Goal: Use online tool/utility: Utilize a website feature to perform a specific function

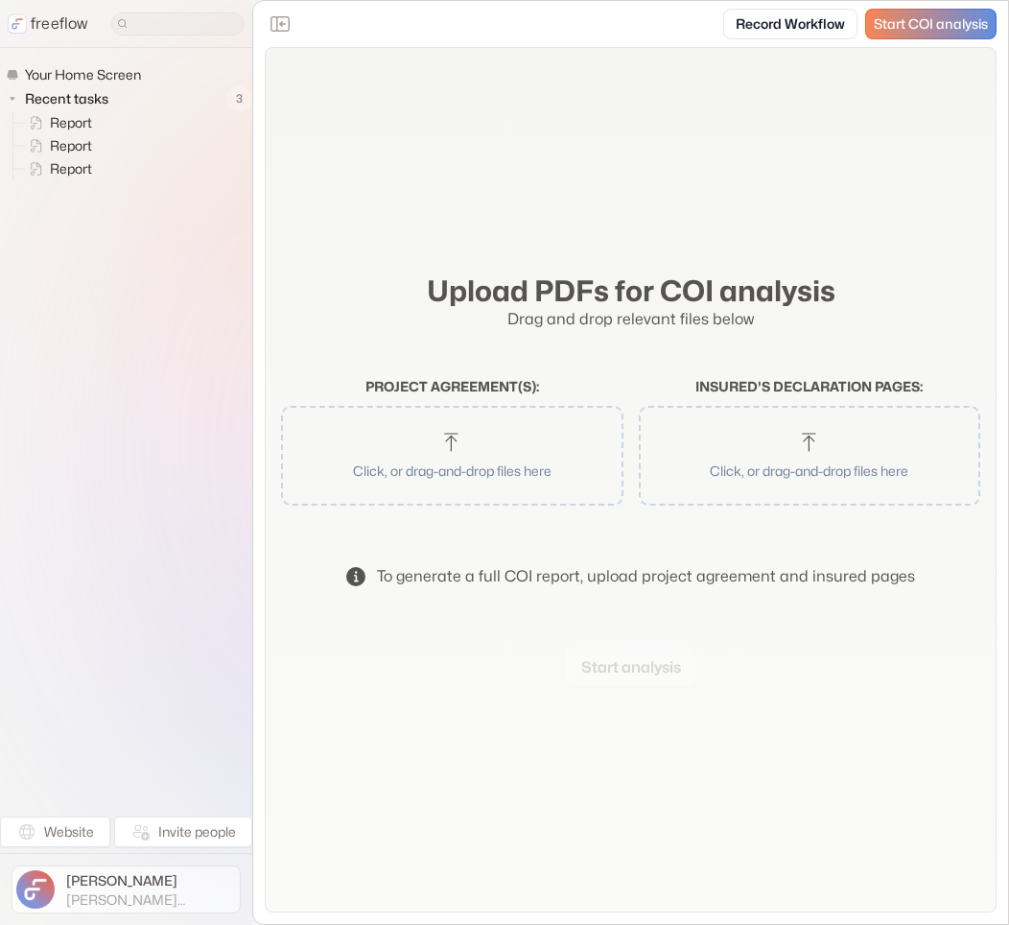
click at [108, 891] on span "[PERSON_NAME][EMAIL_ADDRESS]" at bounding box center [151, 899] width 170 height 17
click at [326, 884] on button "Sign out" at bounding box center [320, 889] width 119 height 31
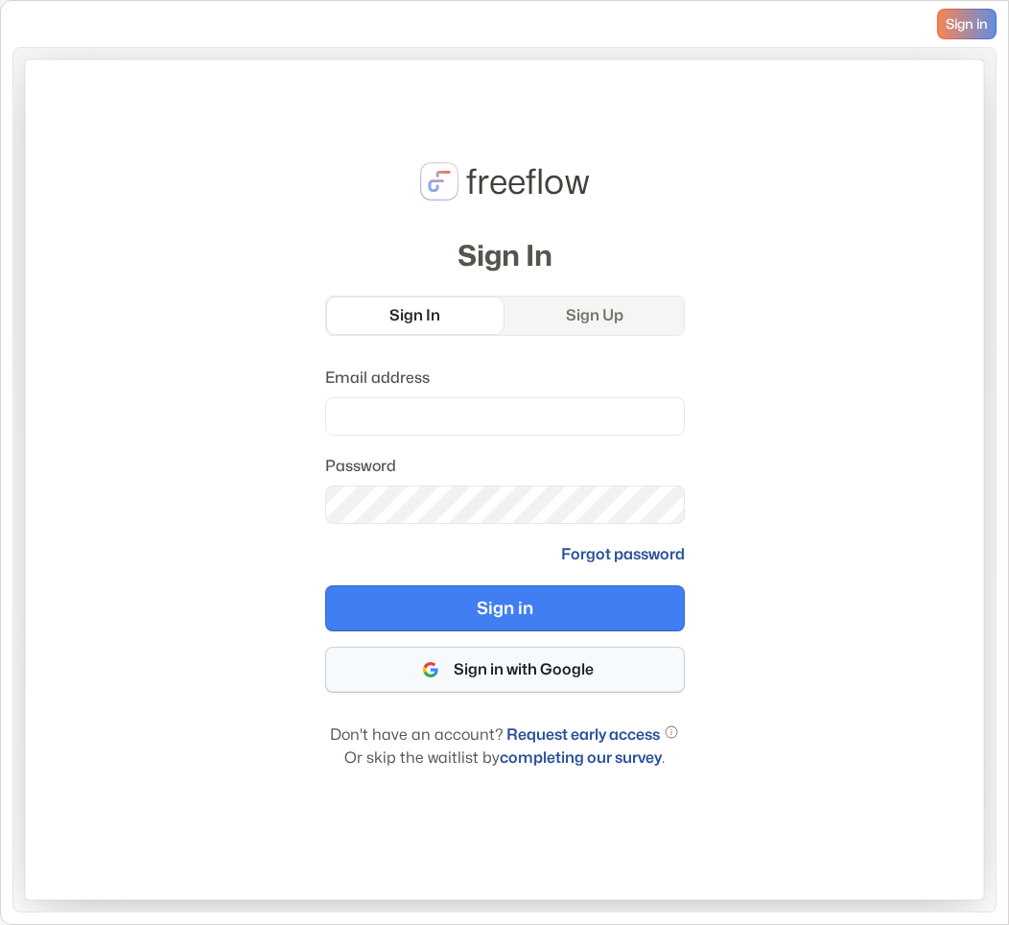
click at [442, 661] on icon "button" at bounding box center [430, 669] width 31 height 31
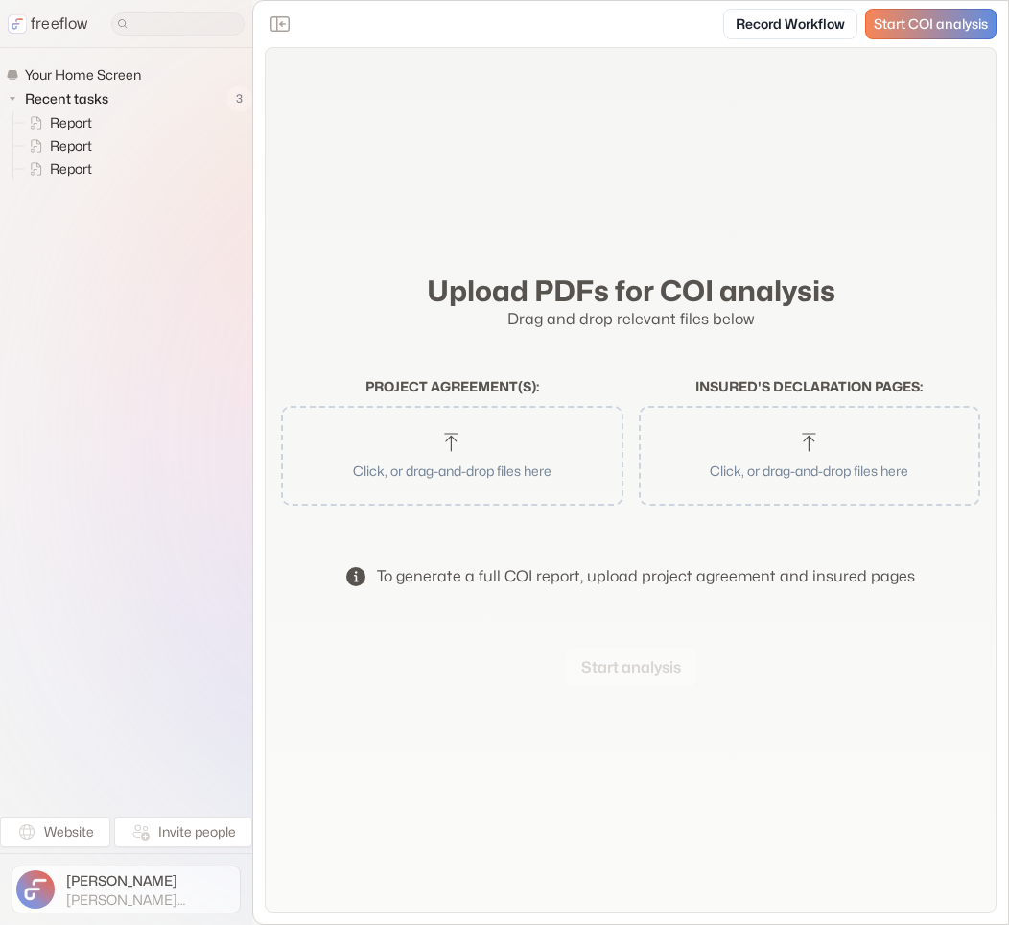
click at [109, 877] on span "[PERSON_NAME]" at bounding box center [151, 880] width 170 height 19
click at [313, 736] on div "Upload PDFs for COI analysis Drag and drop relevant files below Project agreeme…" at bounding box center [631, 479] width 732 height 865
click at [60, 895] on button "Joe Freeman joe@freeflow.ai" at bounding box center [126, 889] width 229 height 48
click at [323, 889] on button "Sign out" at bounding box center [320, 889] width 119 height 31
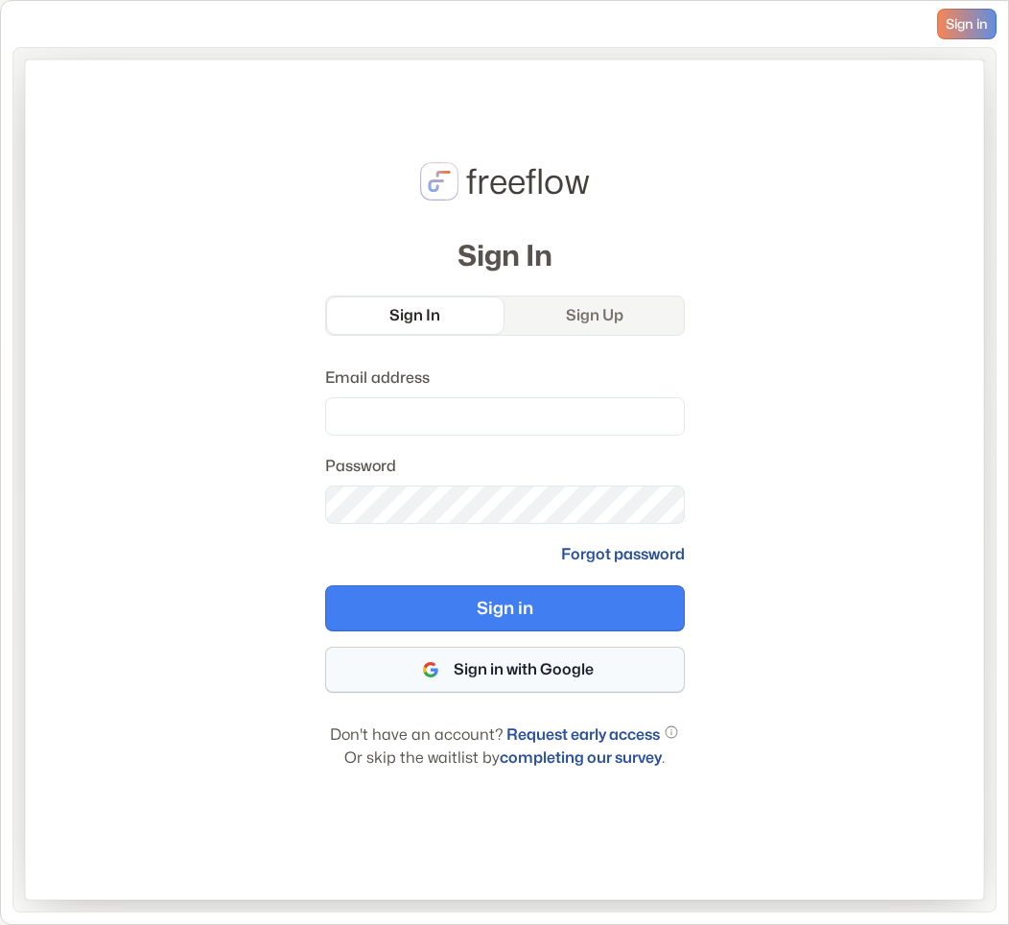
click at [473, 666] on button "Sign in with Google" at bounding box center [505, 670] width 360 height 46
